Goal: Communication & Community: Share content

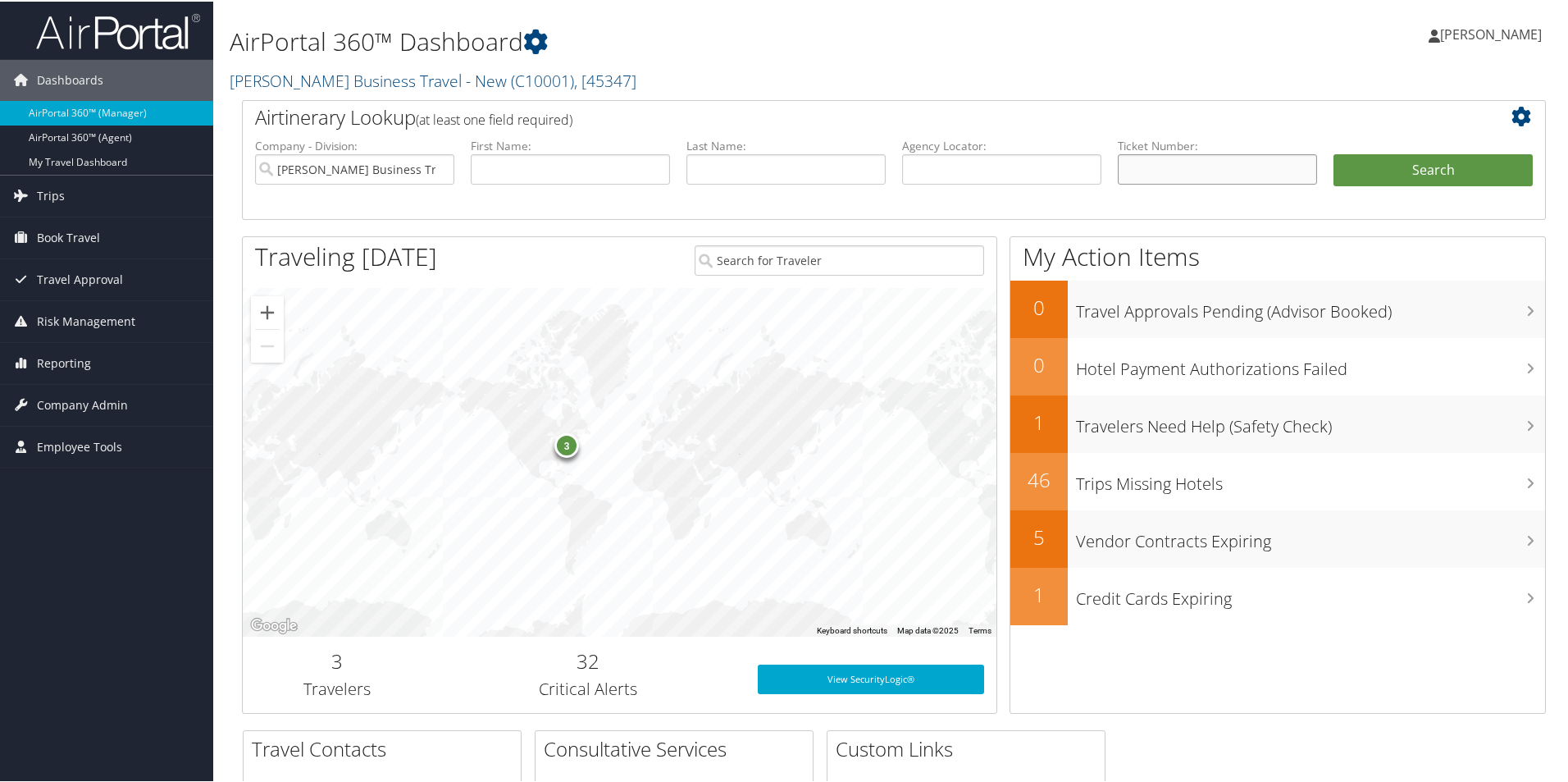
click at [1134, 169] on input "text" at bounding box center [1218, 168] width 200 height 30
type input "0167229900367"
click at [1386, 167] on button "Search" at bounding box center [1433, 169] width 200 height 33
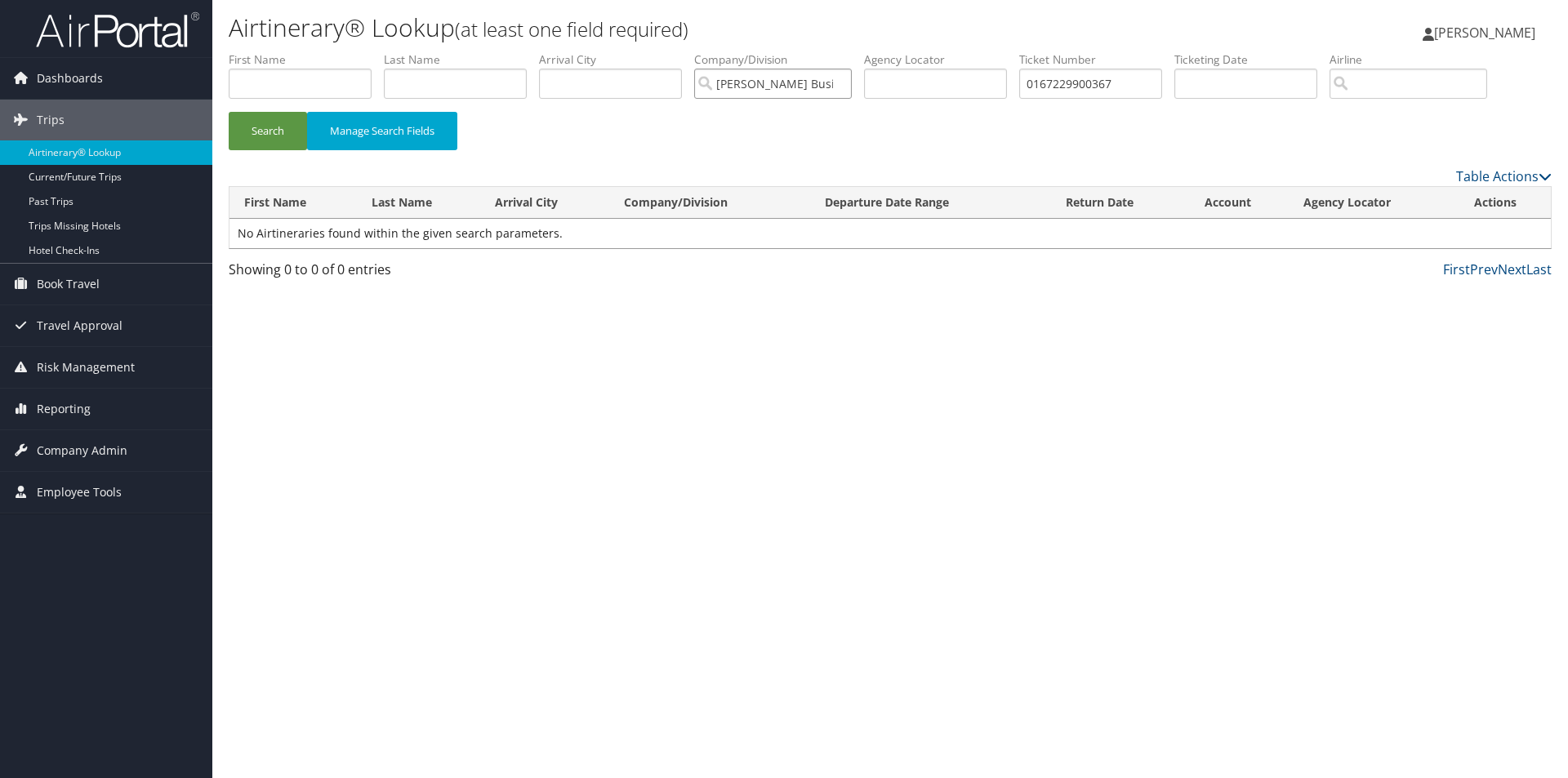
click at [706, 75] on input "Christopherson Business Travel - New" at bounding box center [773, 83] width 158 height 30
click at [258, 125] on button "Search" at bounding box center [268, 130] width 78 height 38
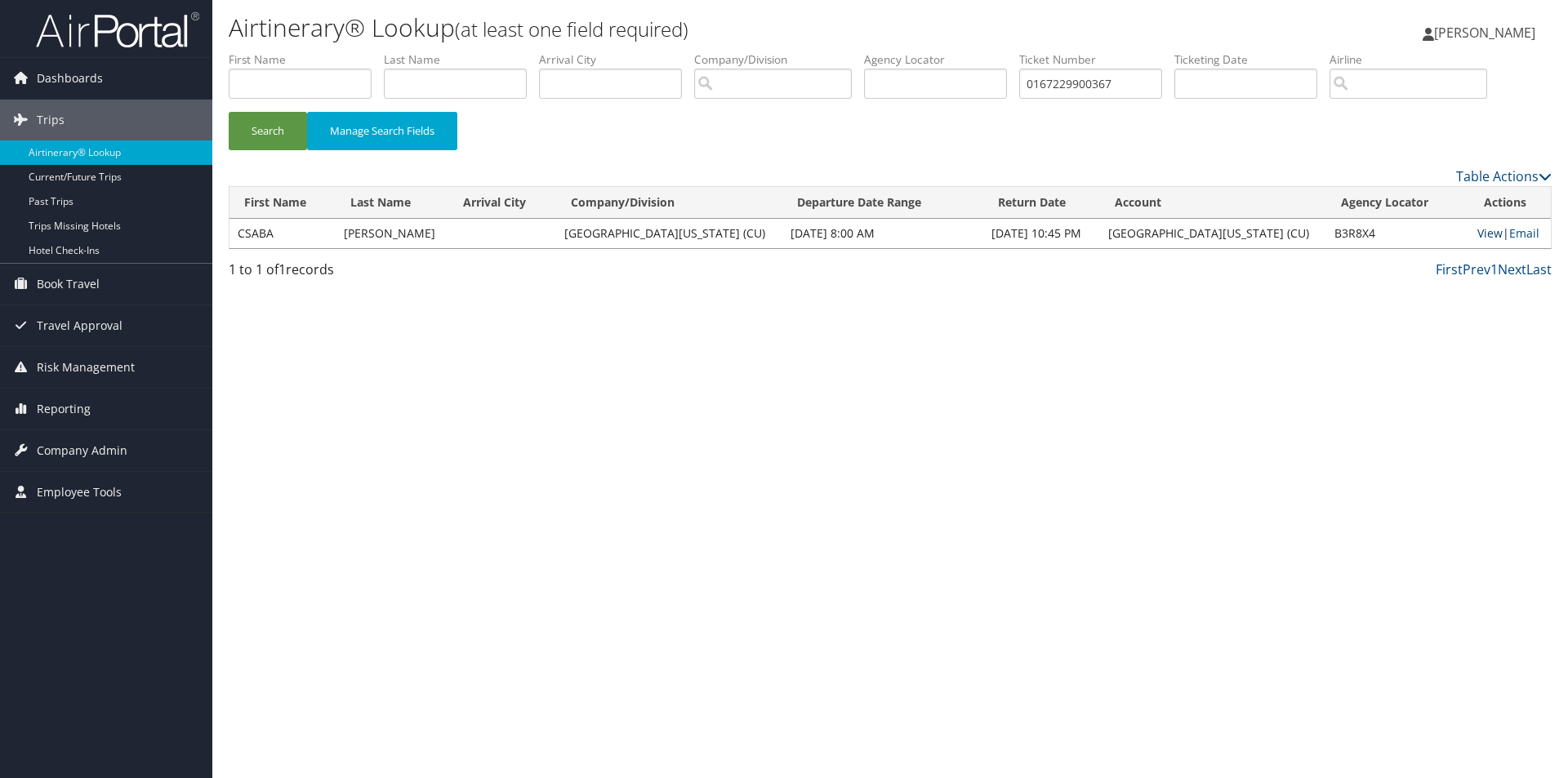
click at [1483, 232] on link "View" at bounding box center [1489, 232] width 26 height 15
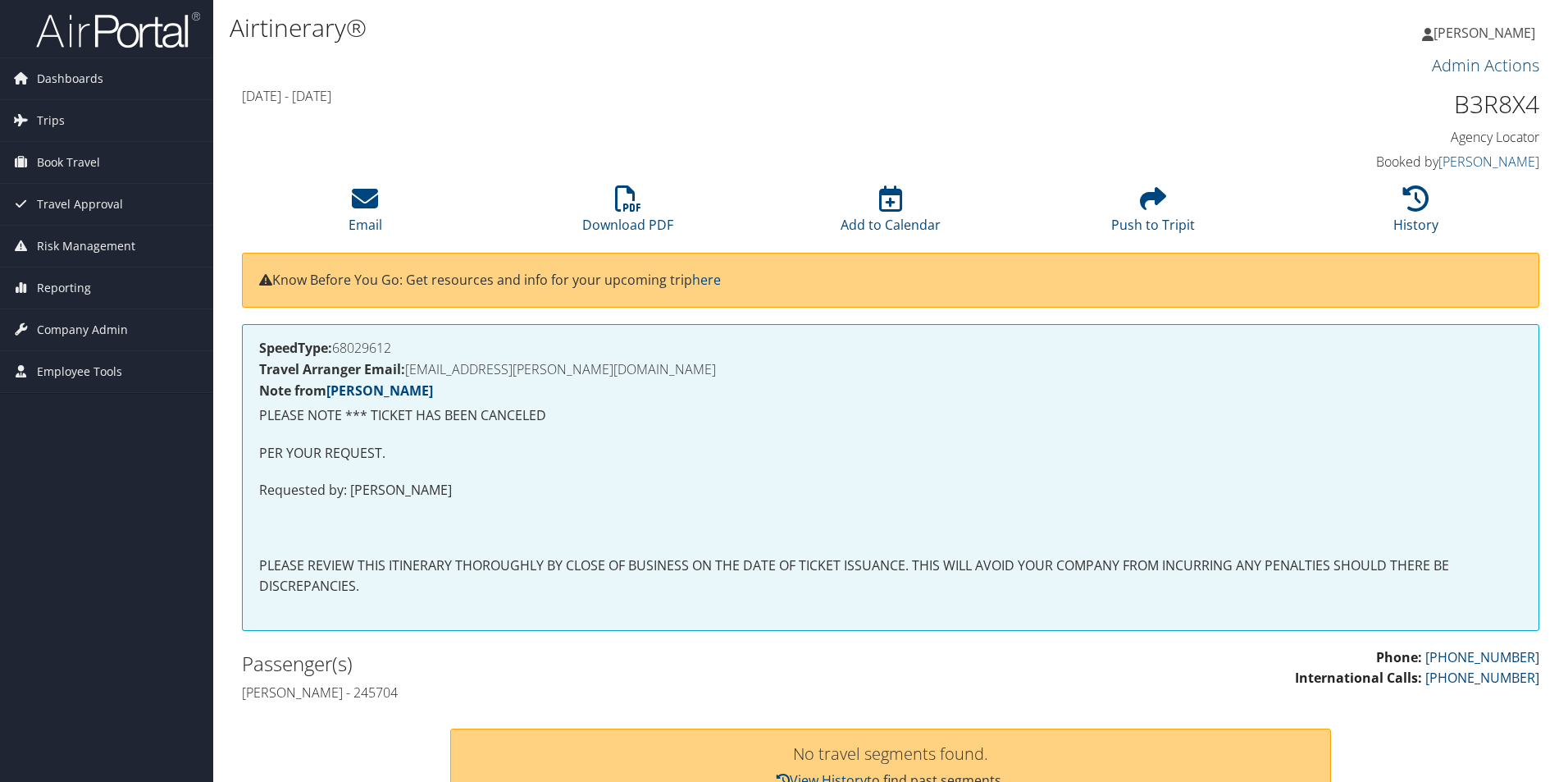
scroll to position [492, 0]
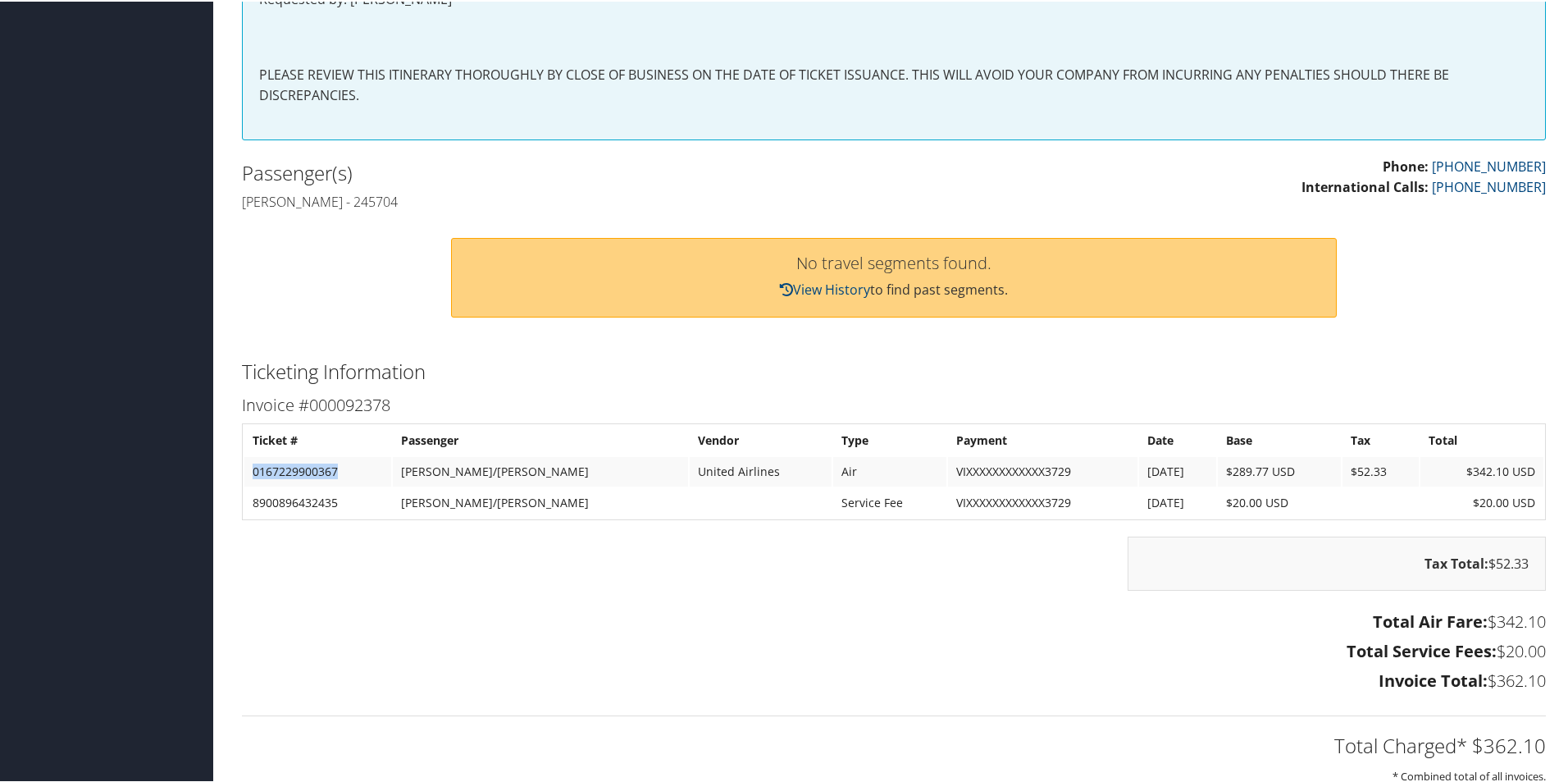
drag, startPoint x: 344, startPoint y: 471, endPoint x: 248, endPoint y: 470, distance: 96.0
click at [248, 470] on td "0167229900367" at bounding box center [317, 470] width 147 height 29
copy td "0167229900367"
click at [738, 415] on h3 "Invoice #000092378" at bounding box center [893, 404] width 1304 height 23
drag, startPoint x: 347, startPoint y: 471, endPoint x: 249, endPoint y: 473, distance: 98.0
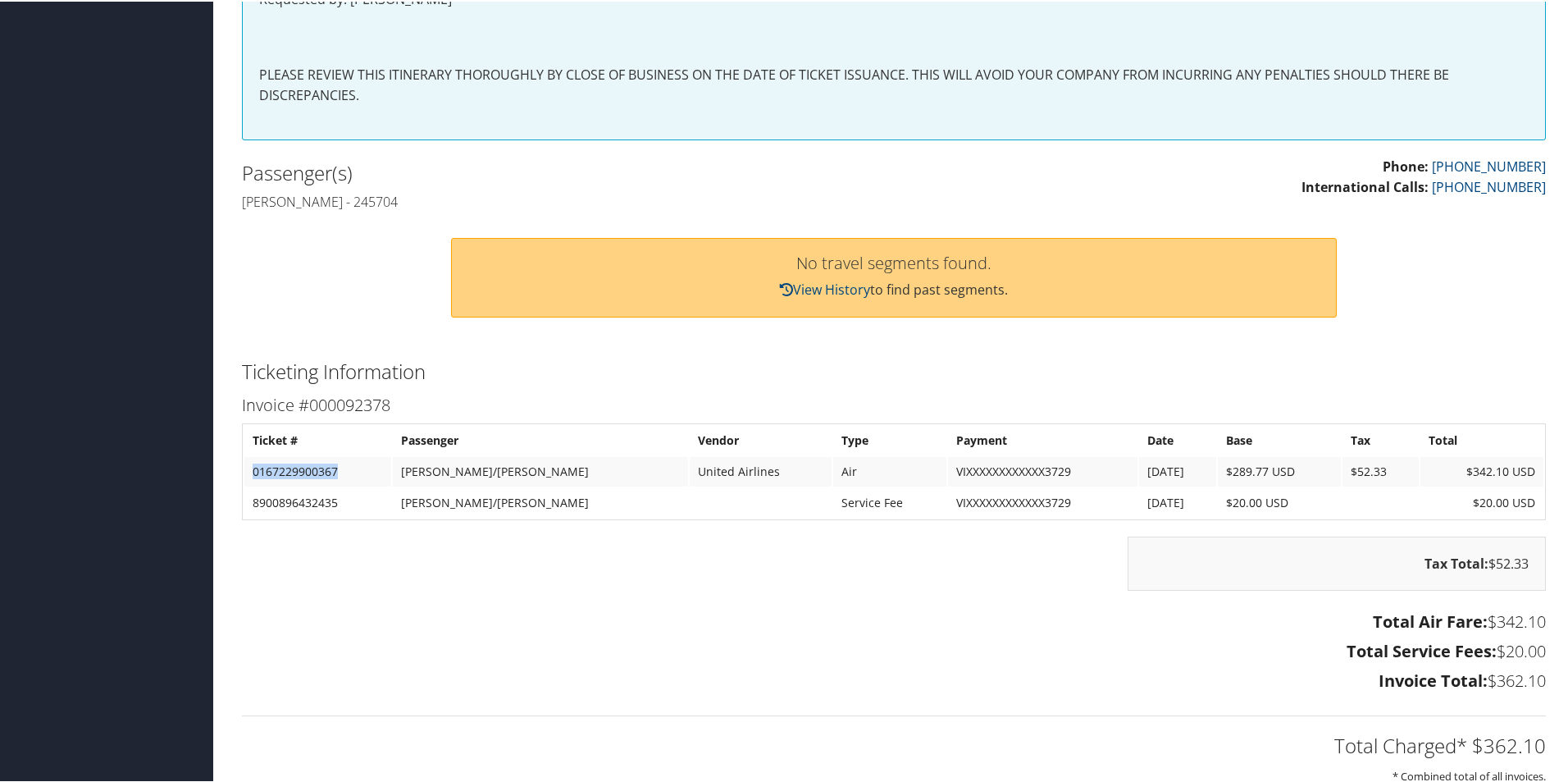
click at [249, 473] on td "0167229900367" at bounding box center [317, 470] width 147 height 29
copy td "0167229900367"
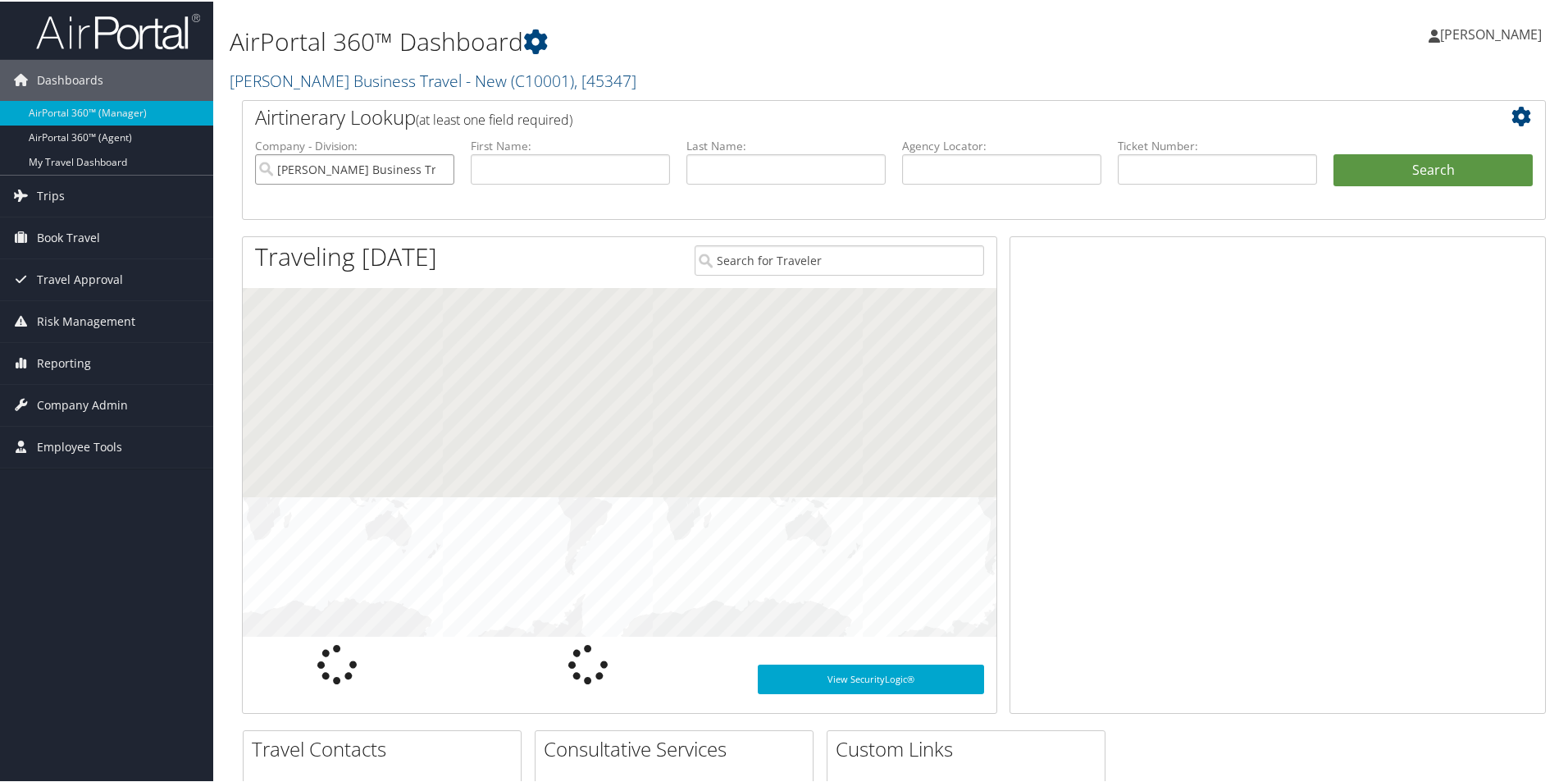
click at [354, 163] on input "[PERSON_NAME] Business Travel - New" at bounding box center [355, 168] width 200 height 30
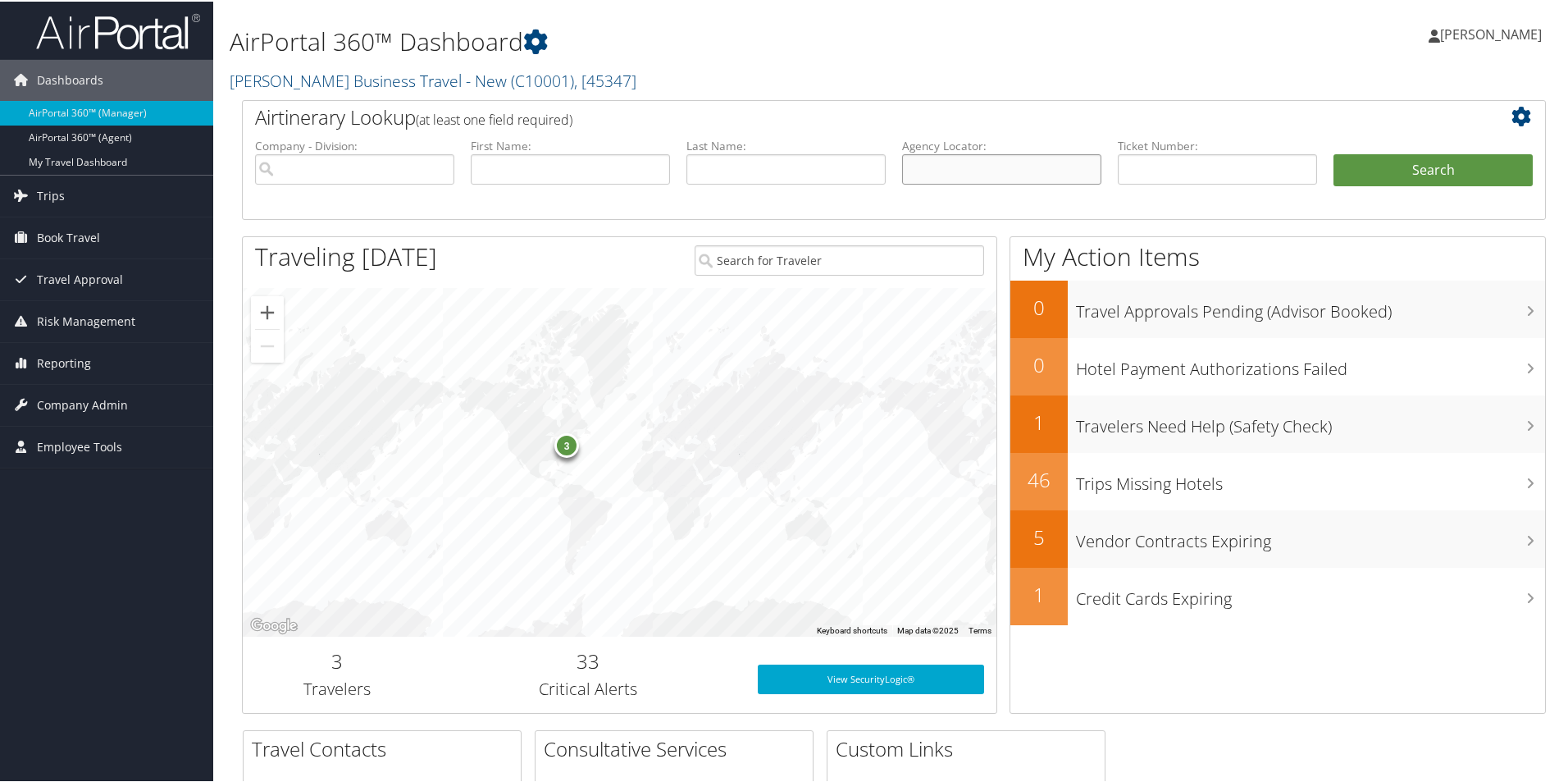
click at [927, 159] on input "text" at bounding box center [1002, 168] width 200 height 30
paste input "DBCP3R"
type input "DBCP3R"
click at [1383, 169] on button "Search" at bounding box center [1433, 169] width 200 height 33
click at [1383, 167] on button "Search" at bounding box center [1433, 169] width 200 height 33
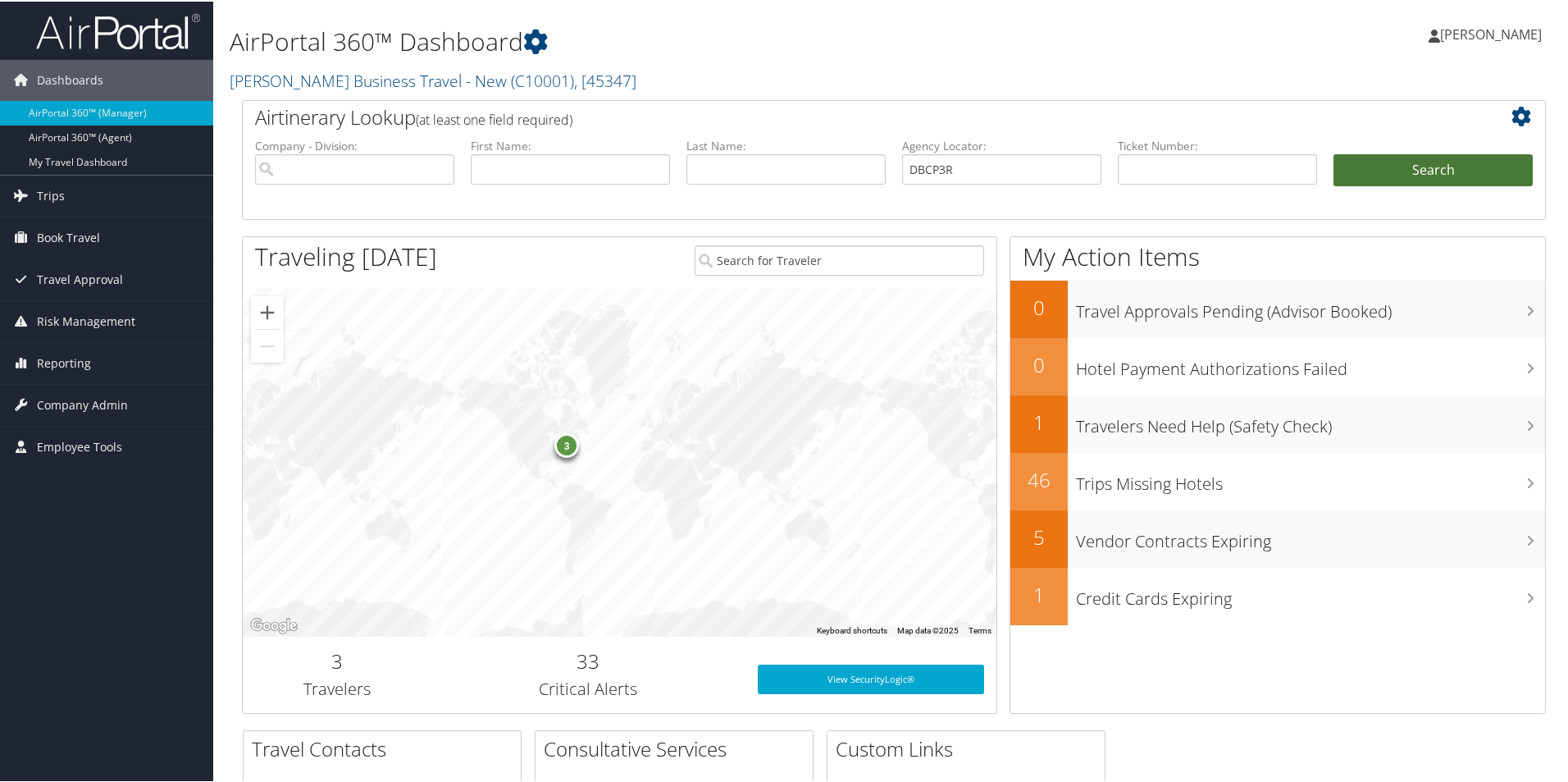
click at [1383, 167] on button "Search" at bounding box center [1433, 169] width 200 height 33
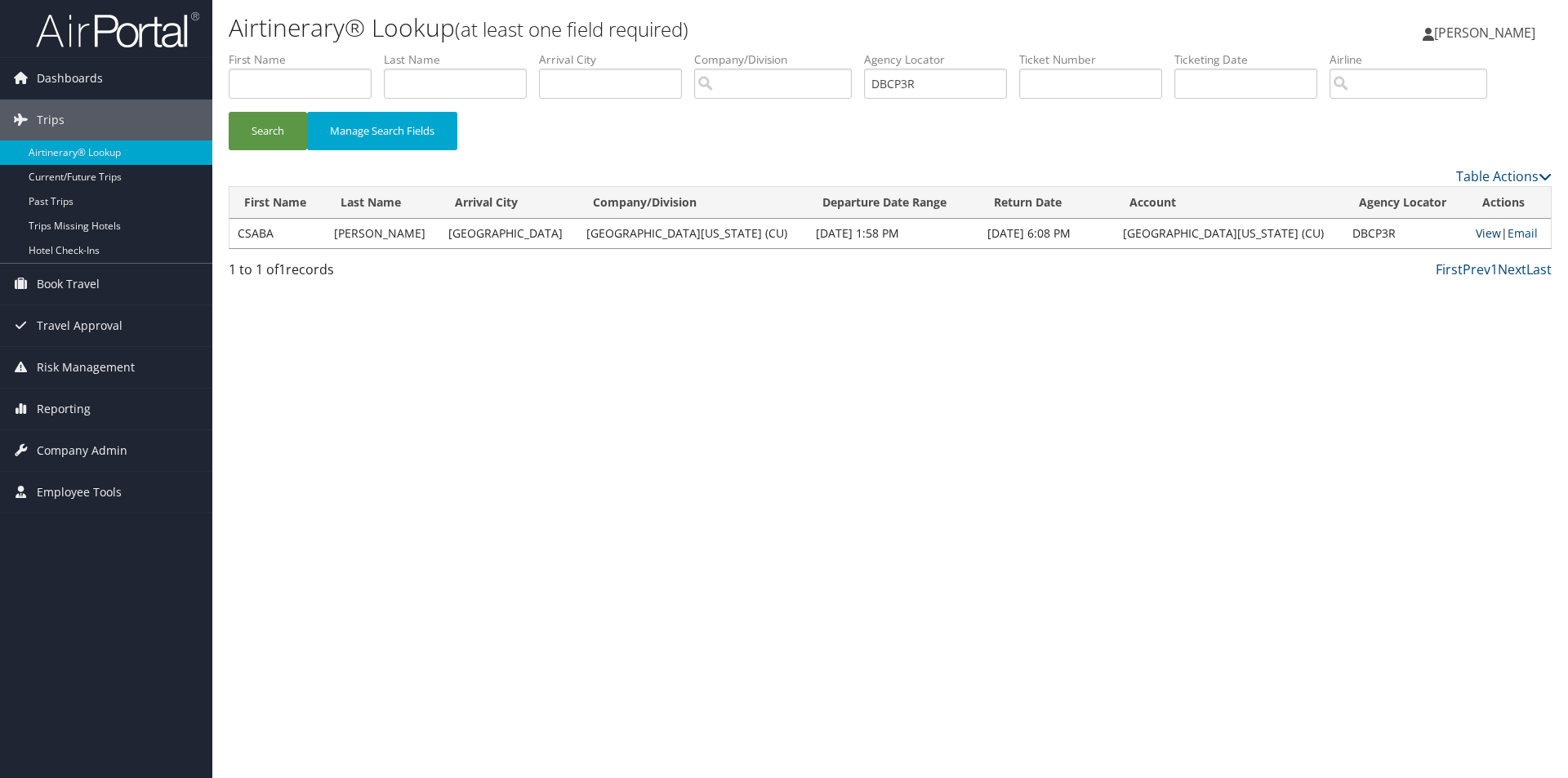
click at [1476, 228] on link "View" at bounding box center [1488, 232] width 26 height 15
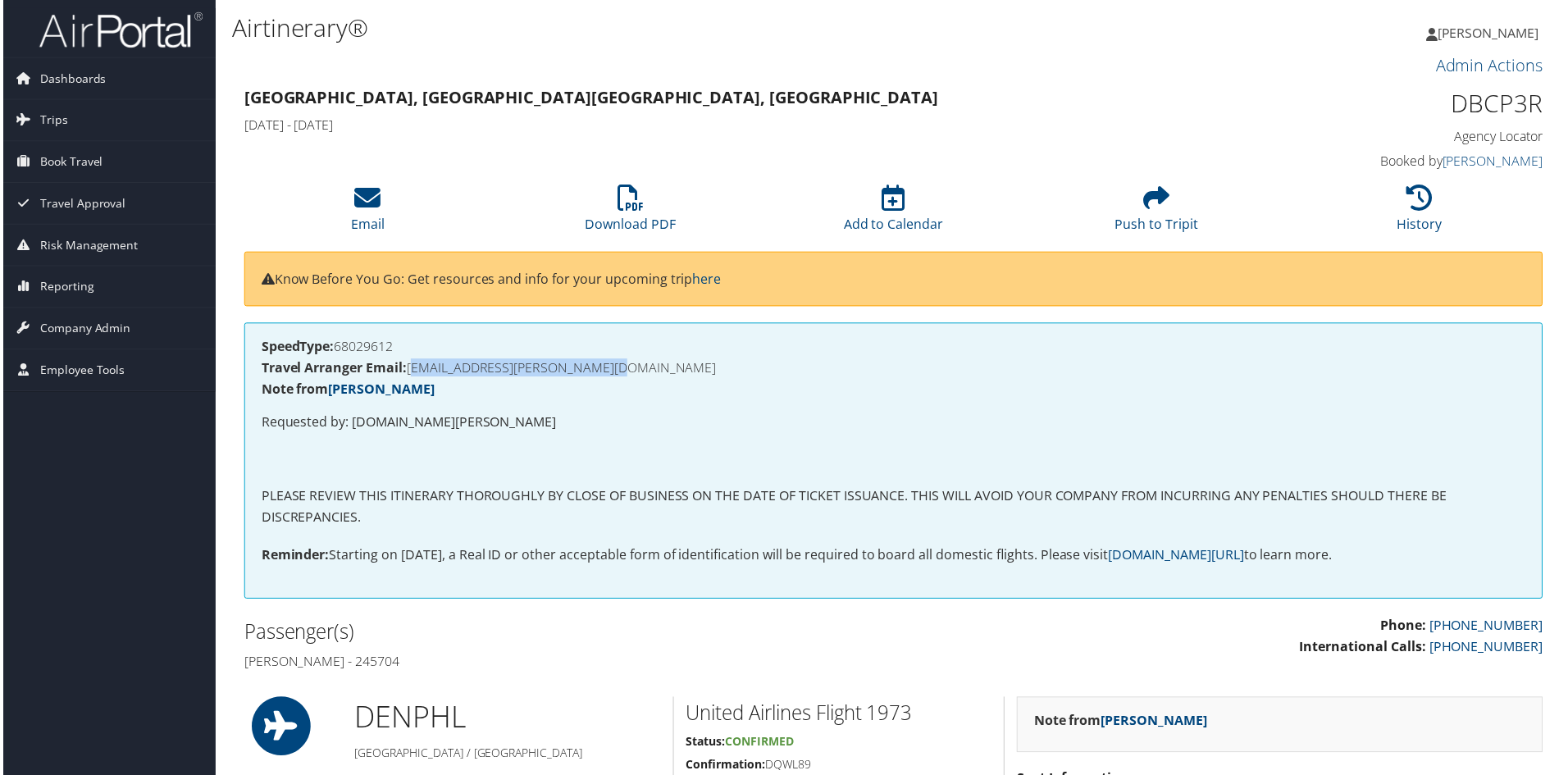
drag, startPoint x: 649, startPoint y: 365, endPoint x: 413, endPoint y: 371, distance: 236.1
click at [413, 371] on h4 "Travel Arranger Email: [EMAIL_ADDRESS][PERSON_NAME][DOMAIN_NAME]" at bounding box center [894, 369] width 1269 height 13
copy h4 "[EMAIL_ADDRESS][PERSON_NAME][DOMAIN_NAME]"
click at [365, 200] on icon at bounding box center [365, 198] width 26 height 26
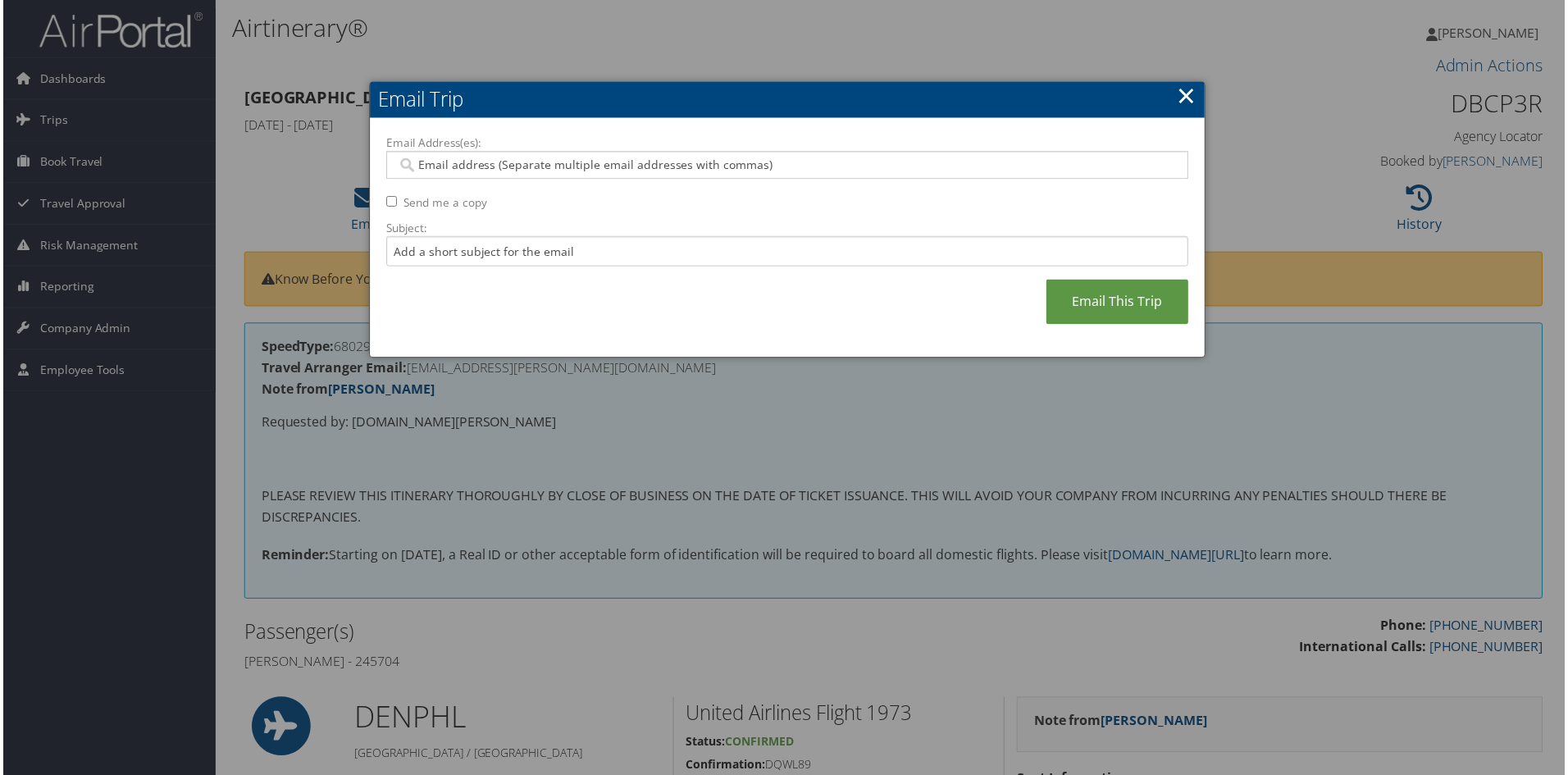
click at [427, 169] on input "Email Address(es):" at bounding box center [786, 166] width 784 height 16
paste input "[EMAIL_ADDRESS][PERSON_NAME][DOMAIN_NAME]"
type input "[EMAIL_ADDRESS][PERSON_NAME][DOMAIN_NAME]"
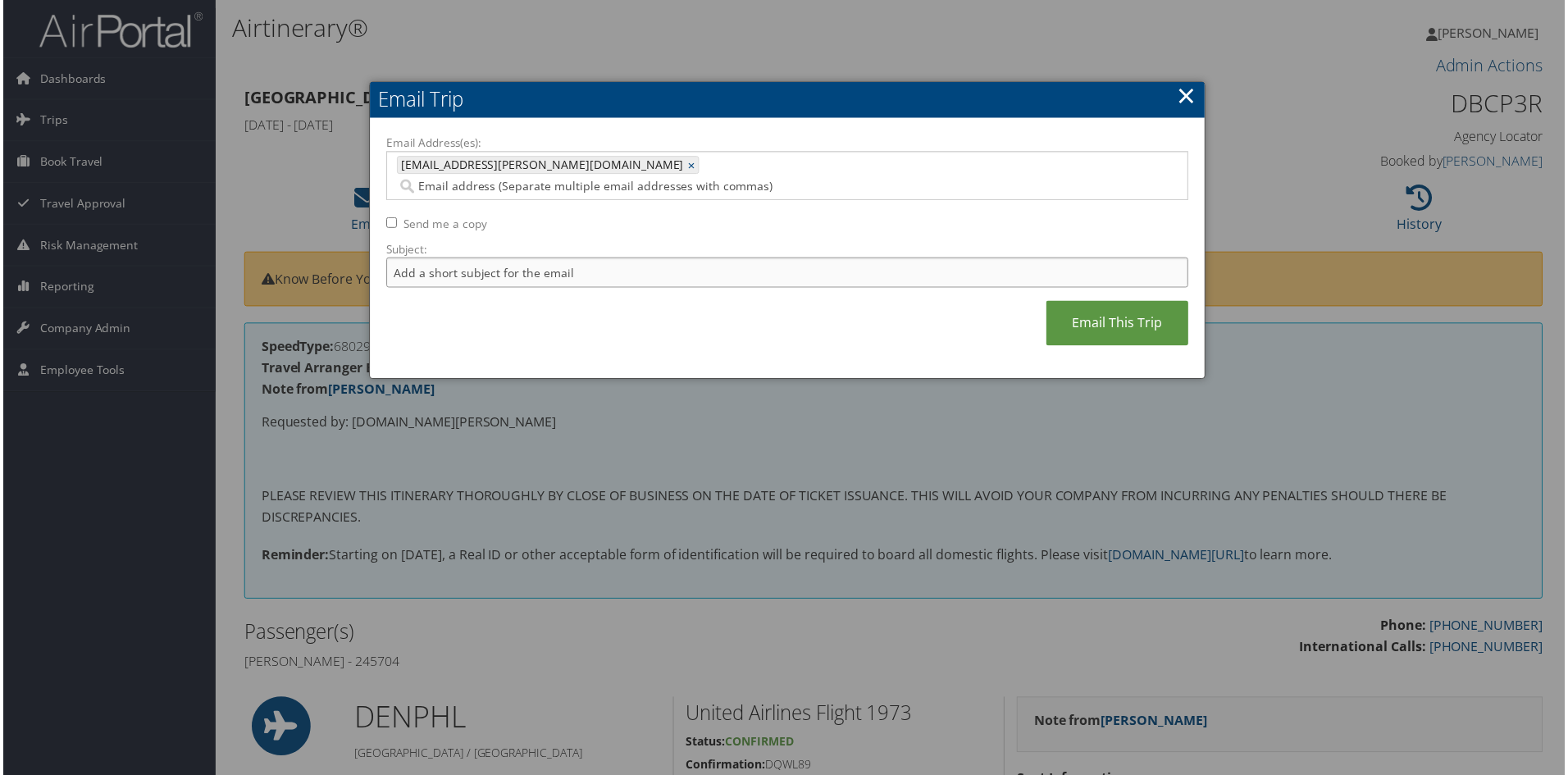
click at [388, 259] on input "Subject:" at bounding box center [788, 274] width 806 height 30
type input "itinerary for [GEOGRAPHIC_DATA]-[GEOGRAPHIC_DATA] [DATE]-[DATE]"
click at [1083, 302] on link "Email This Trip" at bounding box center [1119, 325] width 143 height 45
